Goal: Navigation & Orientation: Find specific page/section

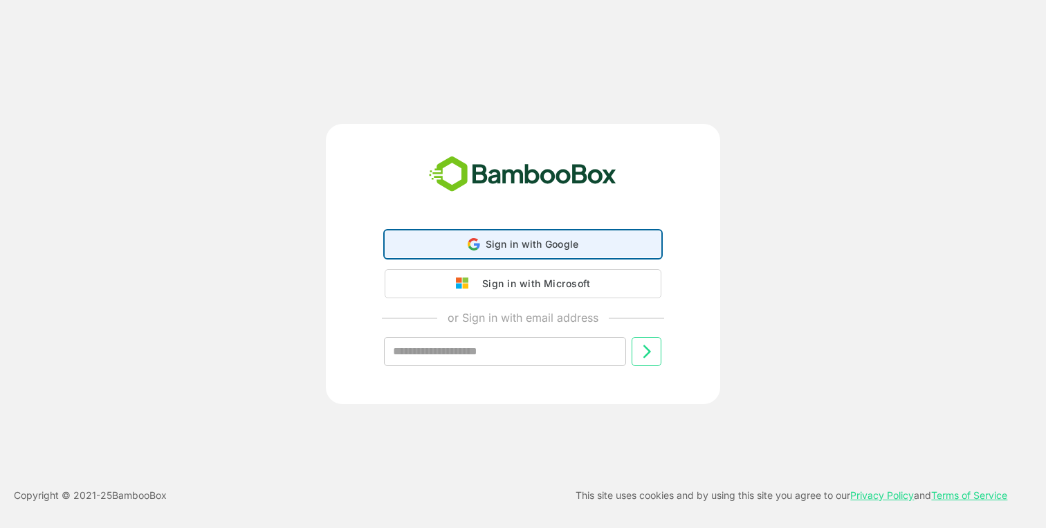
click at [481, 247] on div "Sign in with Google Sign in with Google. Opens in new tab" at bounding box center [523, 244] width 259 height 26
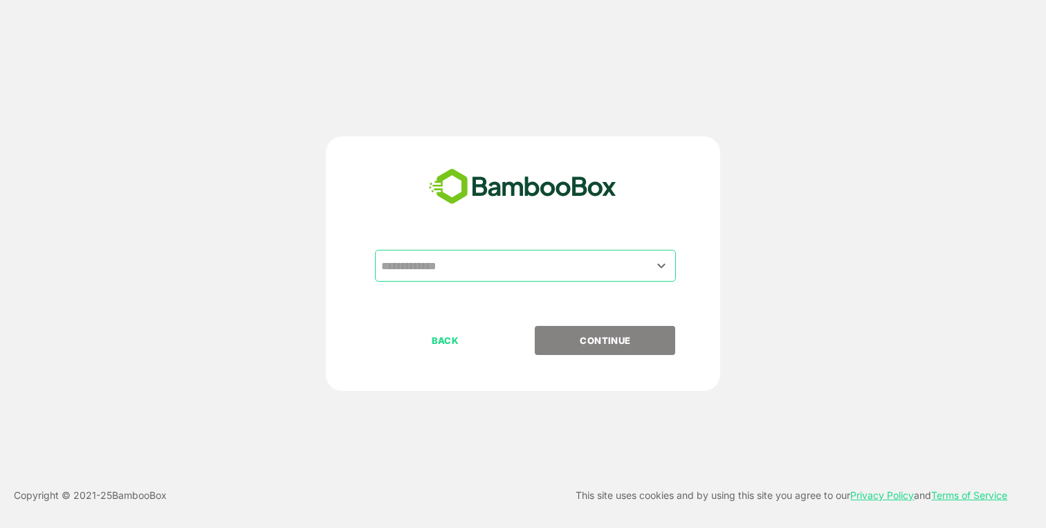
click at [461, 272] on input "text" at bounding box center [525, 265] width 295 height 26
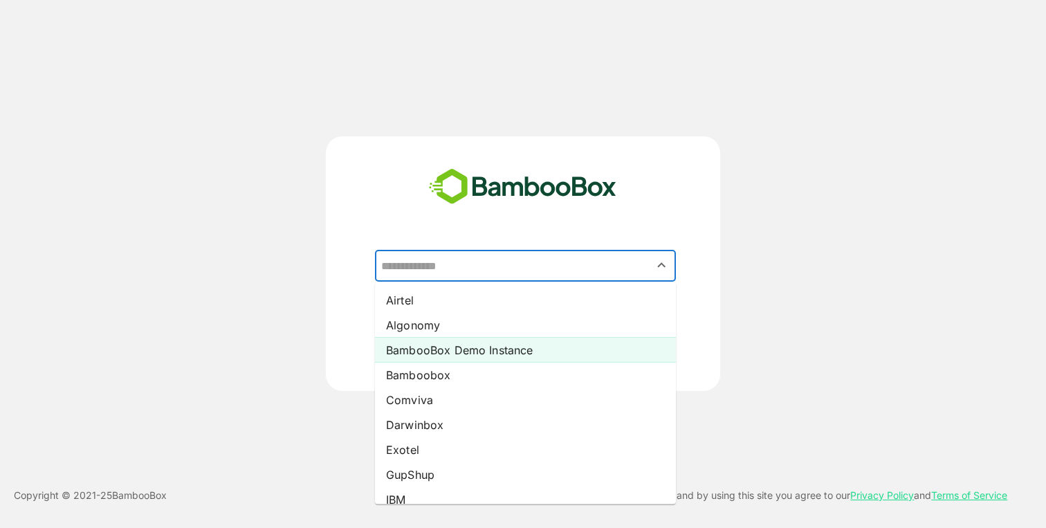
click at [452, 351] on li "BambooBox Demo Instance" at bounding box center [525, 350] width 301 height 25
type input "**********"
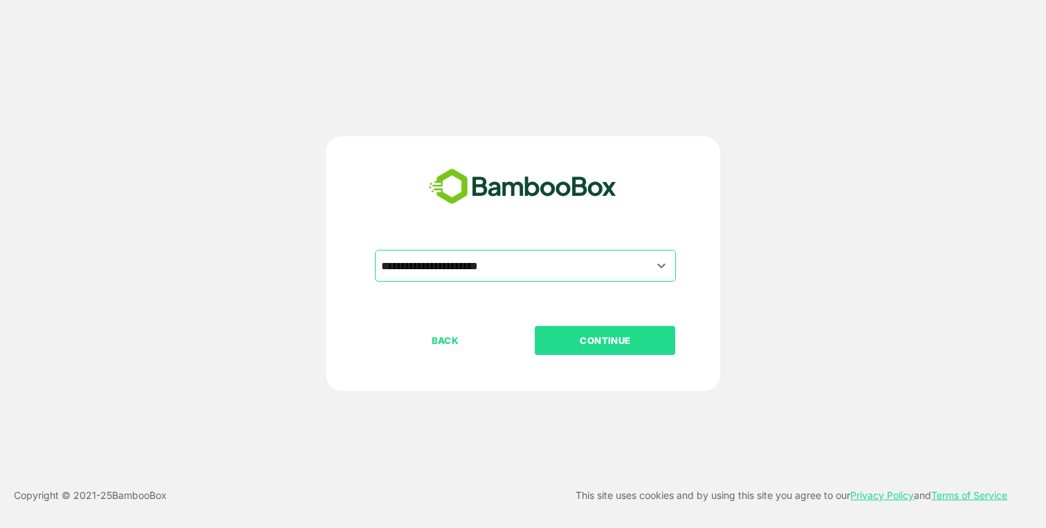
click at [595, 338] on p "CONTINUE" at bounding box center [605, 340] width 138 height 15
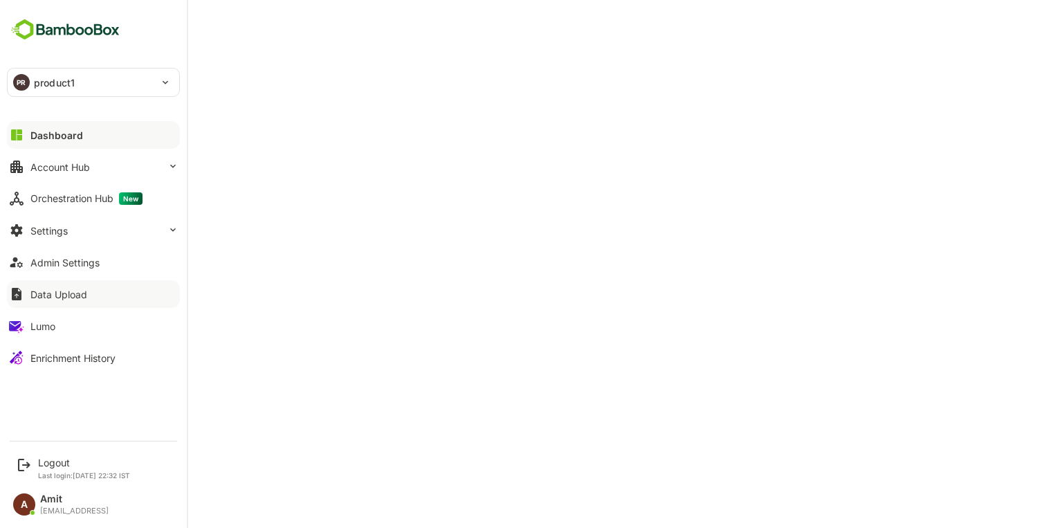
click at [53, 290] on div "Data Upload" at bounding box center [58, 294] width 57 height 12
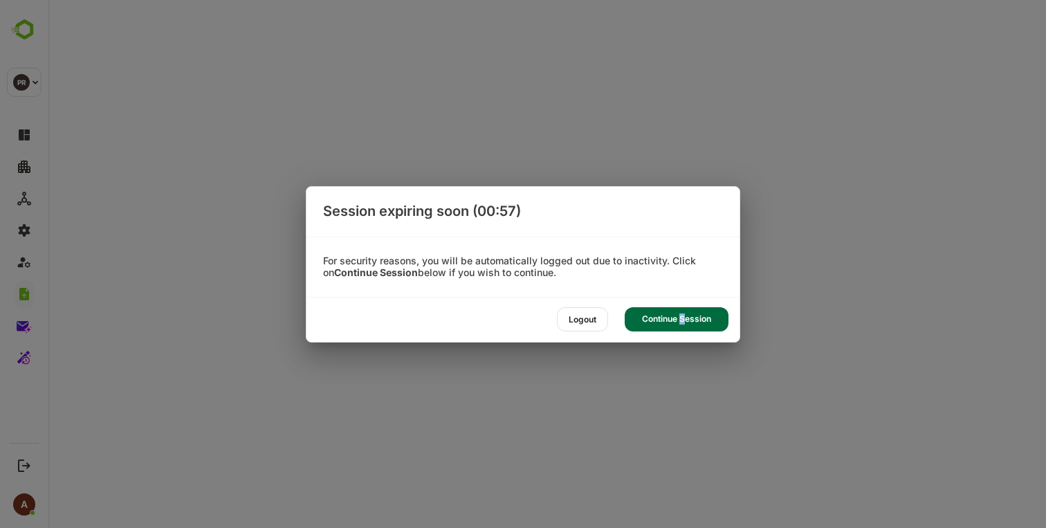
click at [682, 317] on div "Continue Session" at bounding box center [677, 319] width 104 height 24
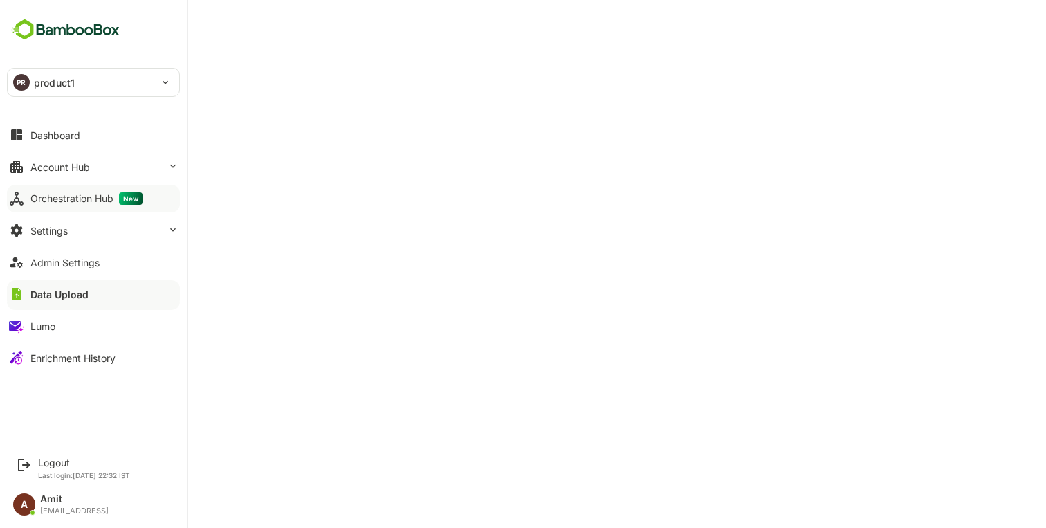
click at [53, 198] on div "Orchestration Hub New" at bounding box center [86, 198] width 112 height 12
click at [73, 158] on button "Account Hub" at bounding box center [93, 167] width 173 height 28
